Goal: Task Accomplishment & Management: Use online tool/utility

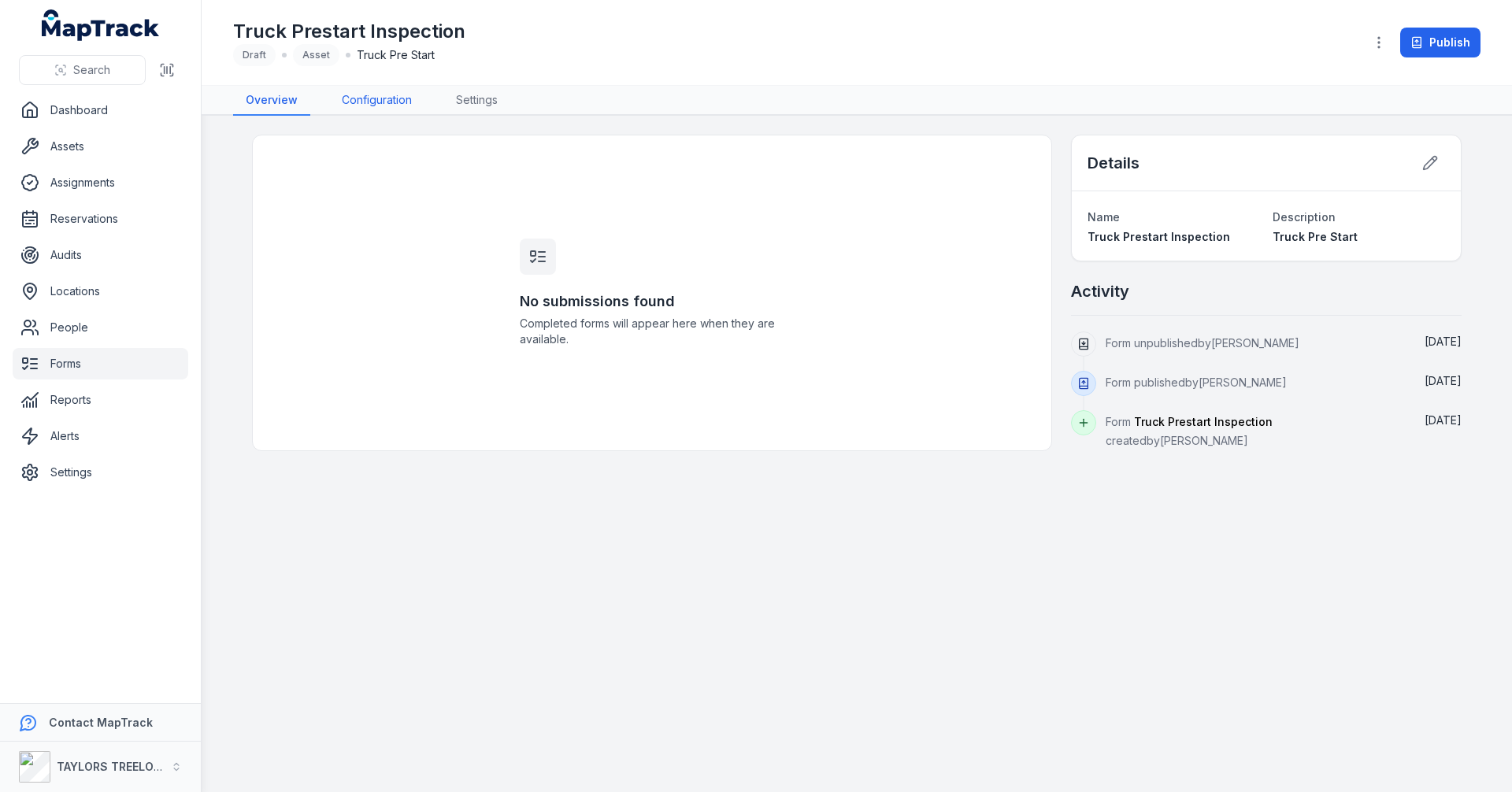
click at [382, 96] on link "Configuration" at bounding box center [376, 100] width 95 height 30
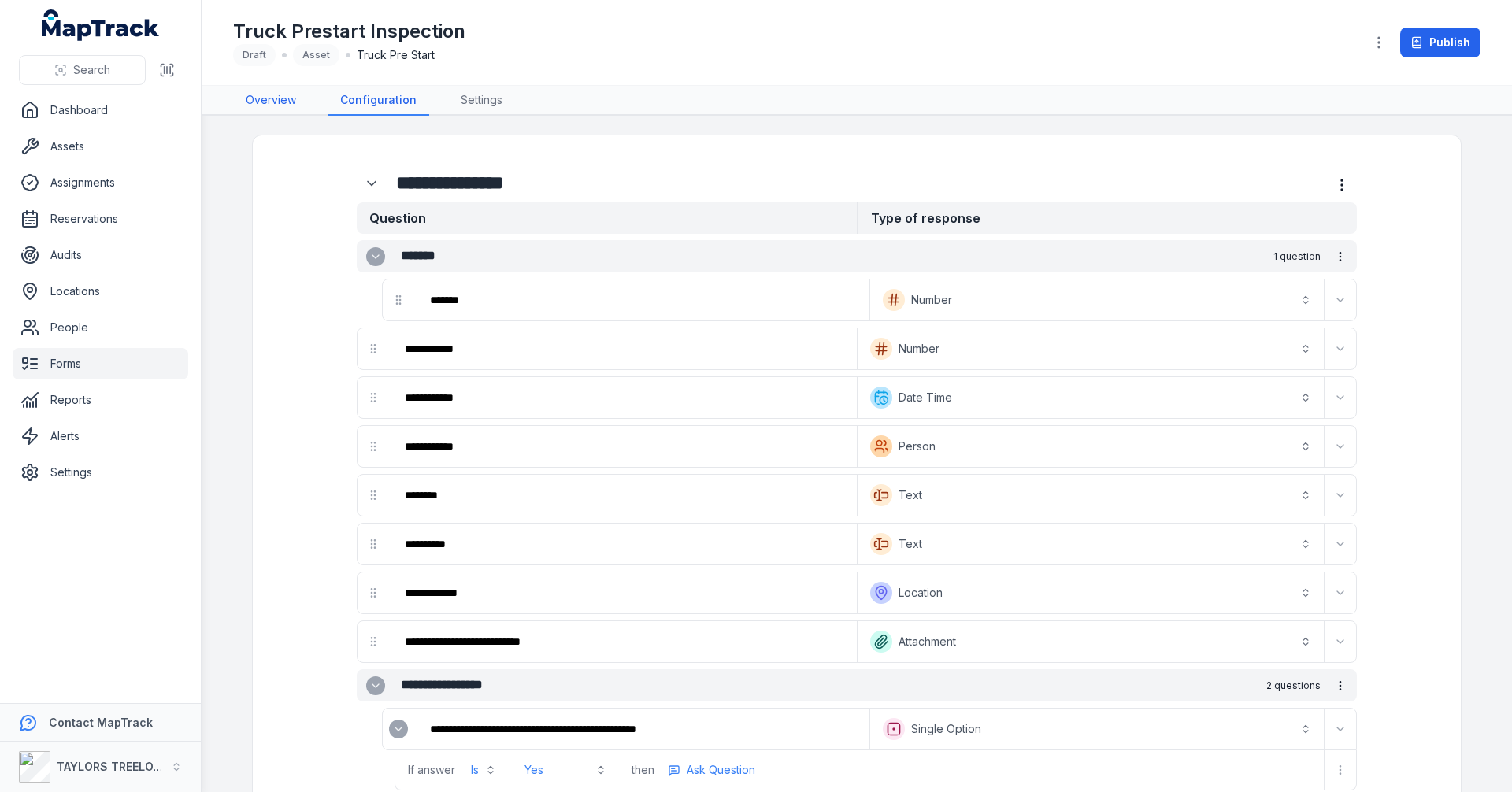
click at [282, 100] on link "Overview" at bounding box center [271, 100] width 76 height 30
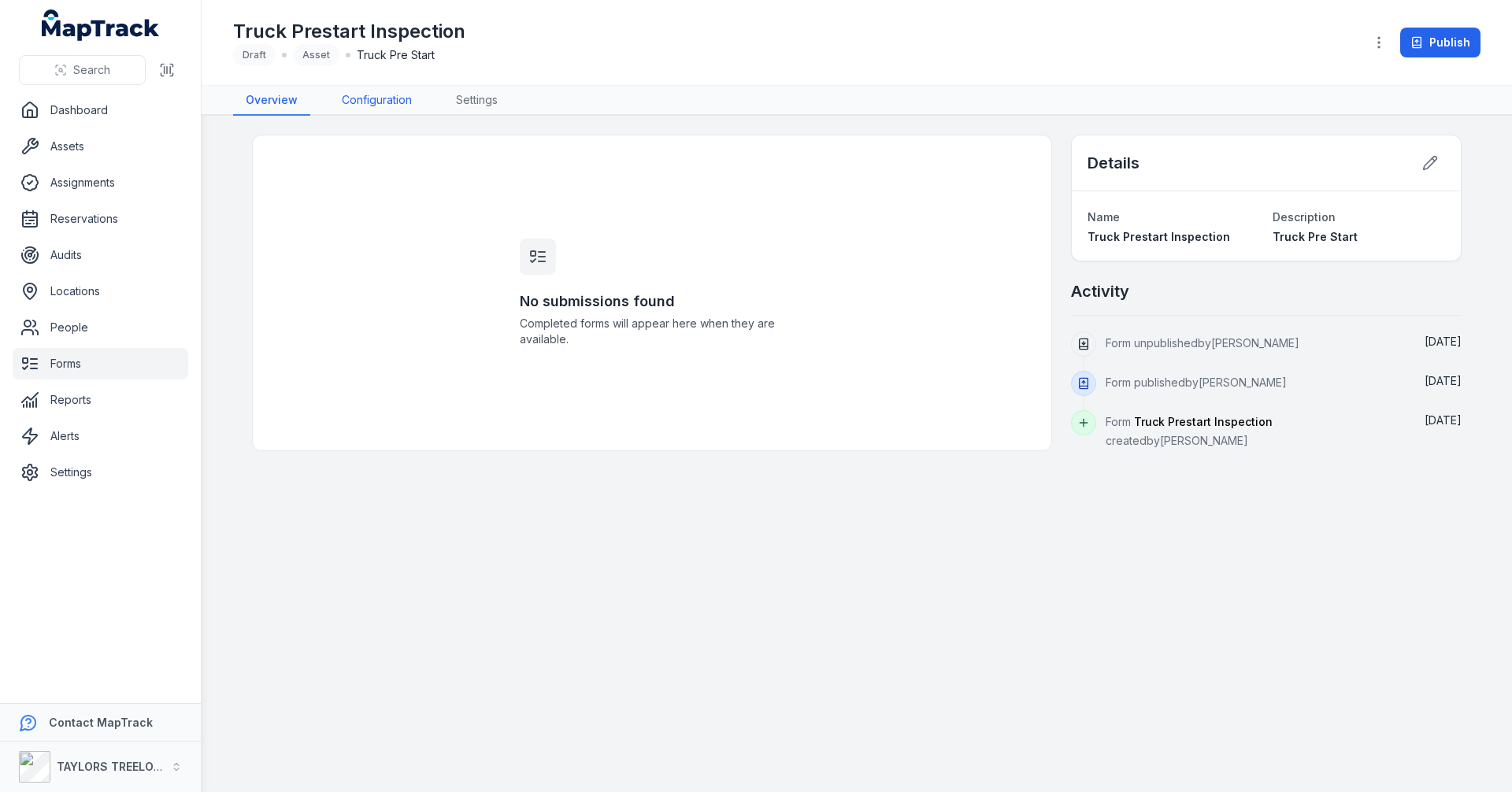
click at [371, 102] on link "Configuration" at bounding box center [376, 100] width 95 height 30
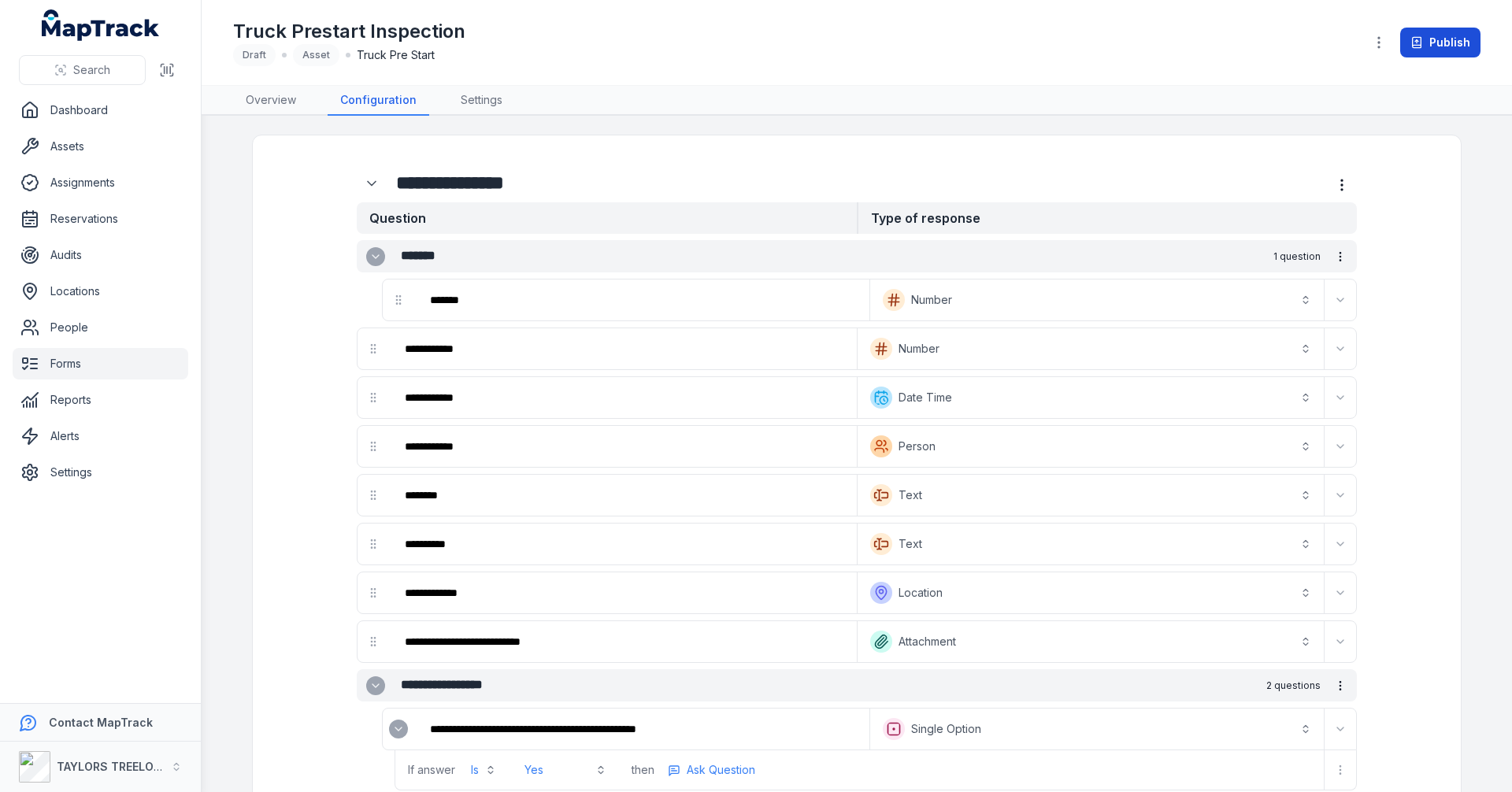
click at [1458, 37] on button "Publish" at bounding box center [1441, 42] width 81 height 30
